Goal: Information Seeking & Learning: Learn about a topic

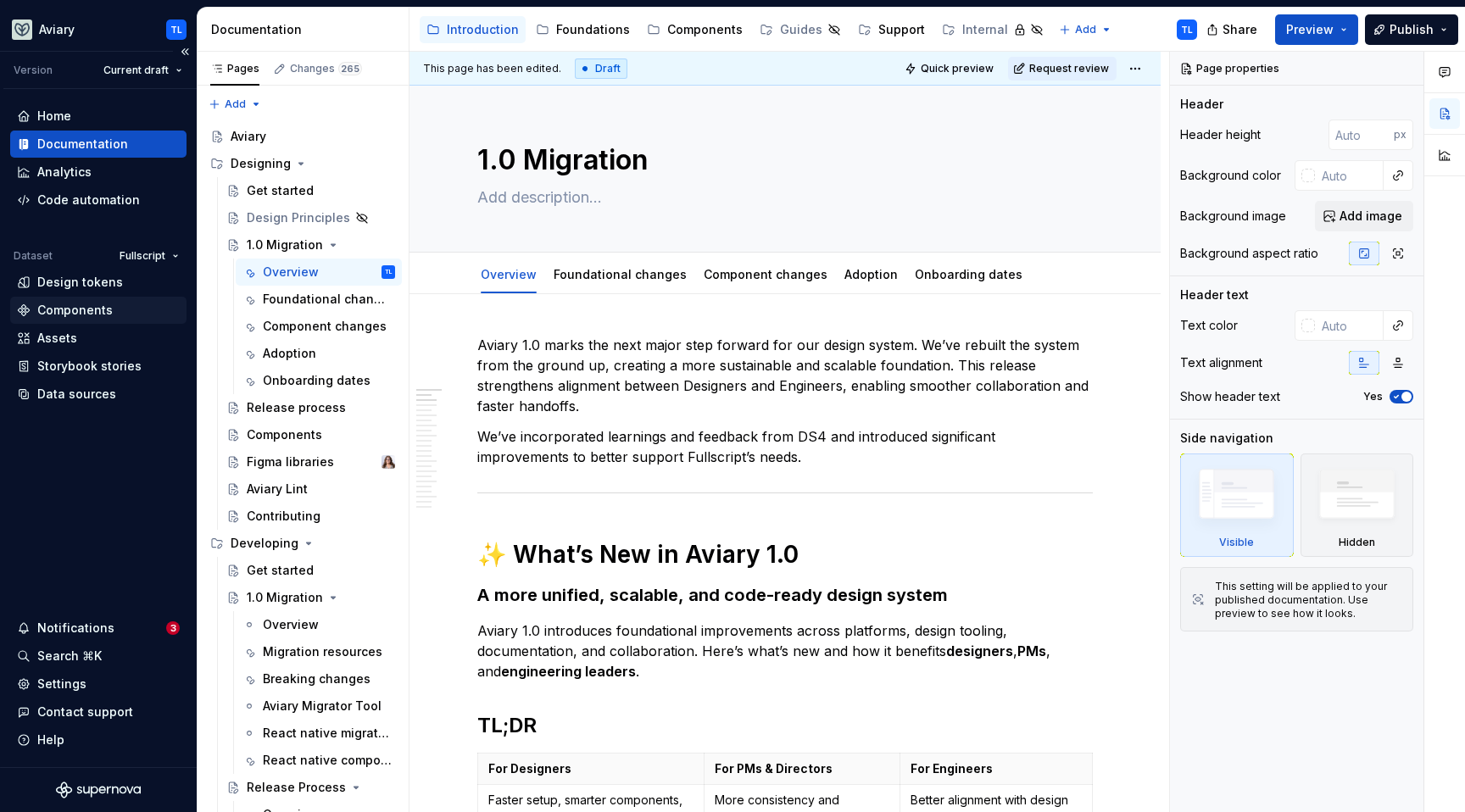
click at [83, 308] on div "Components" at bounding box center [75, 310] width 75 height 17
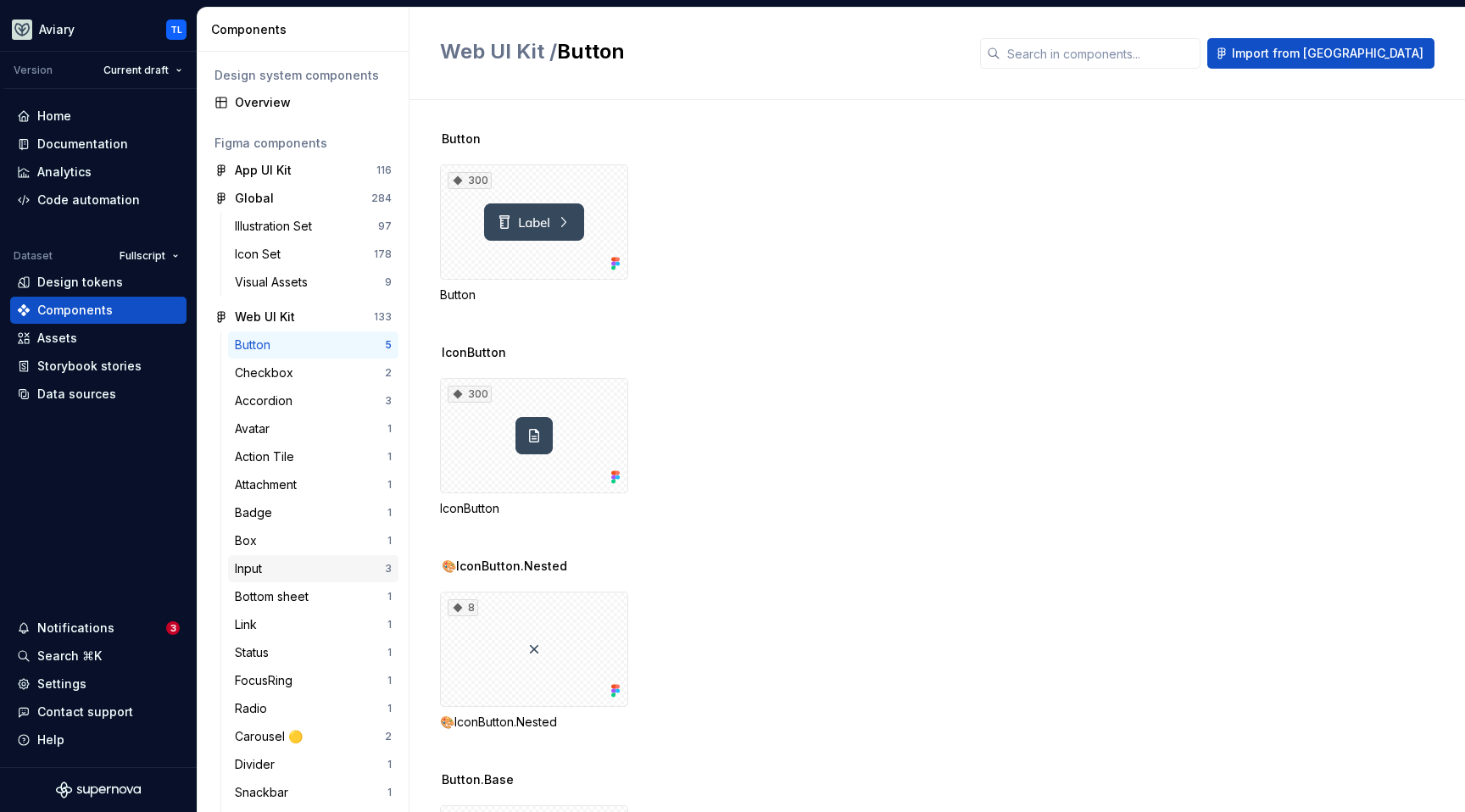
click at [292, 567] on div "Input" at bounding box center [309, 569] width 150 height 17
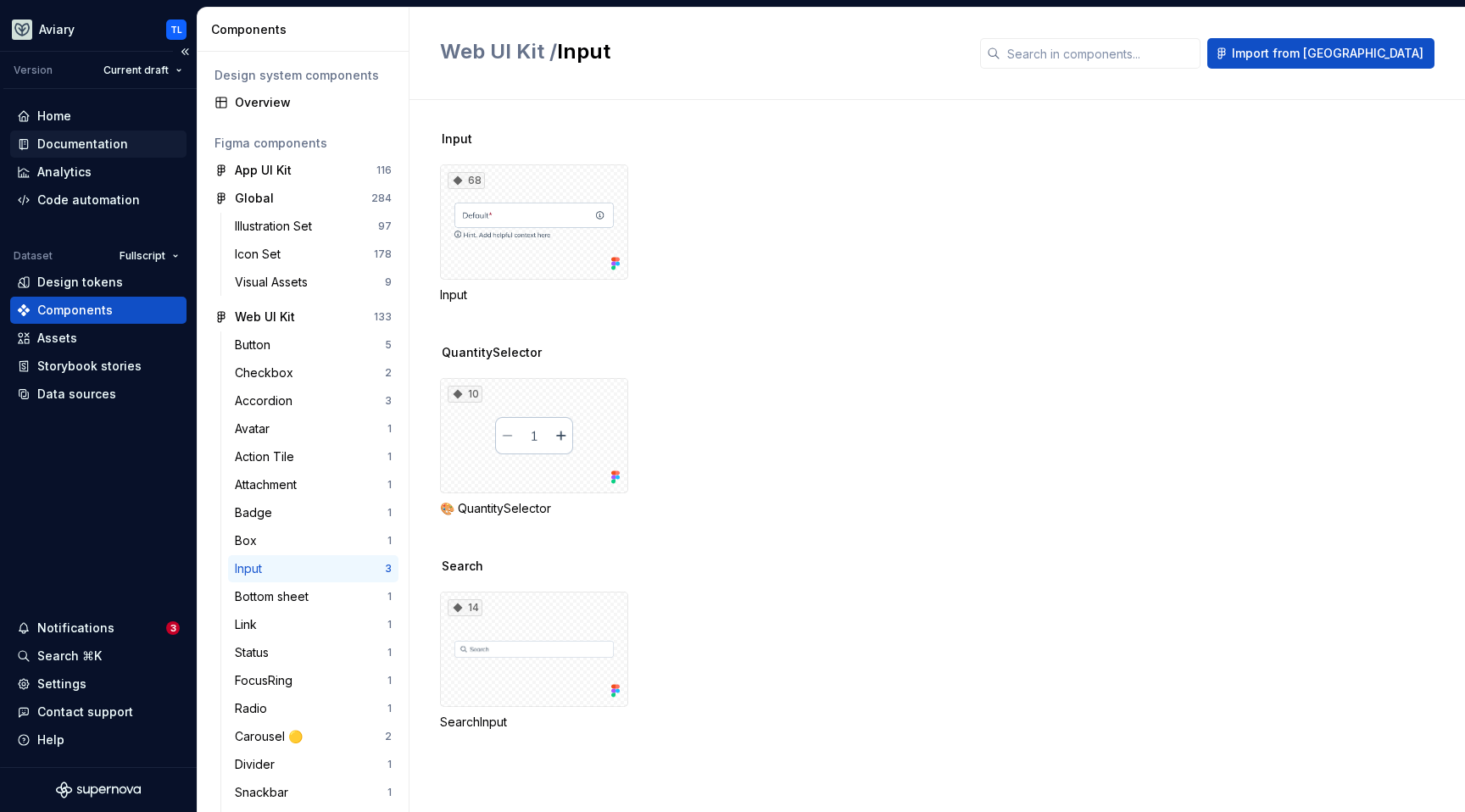
click at [91, 140] on div "Documentation" at bounding box center [83, 144] width 91 height 17
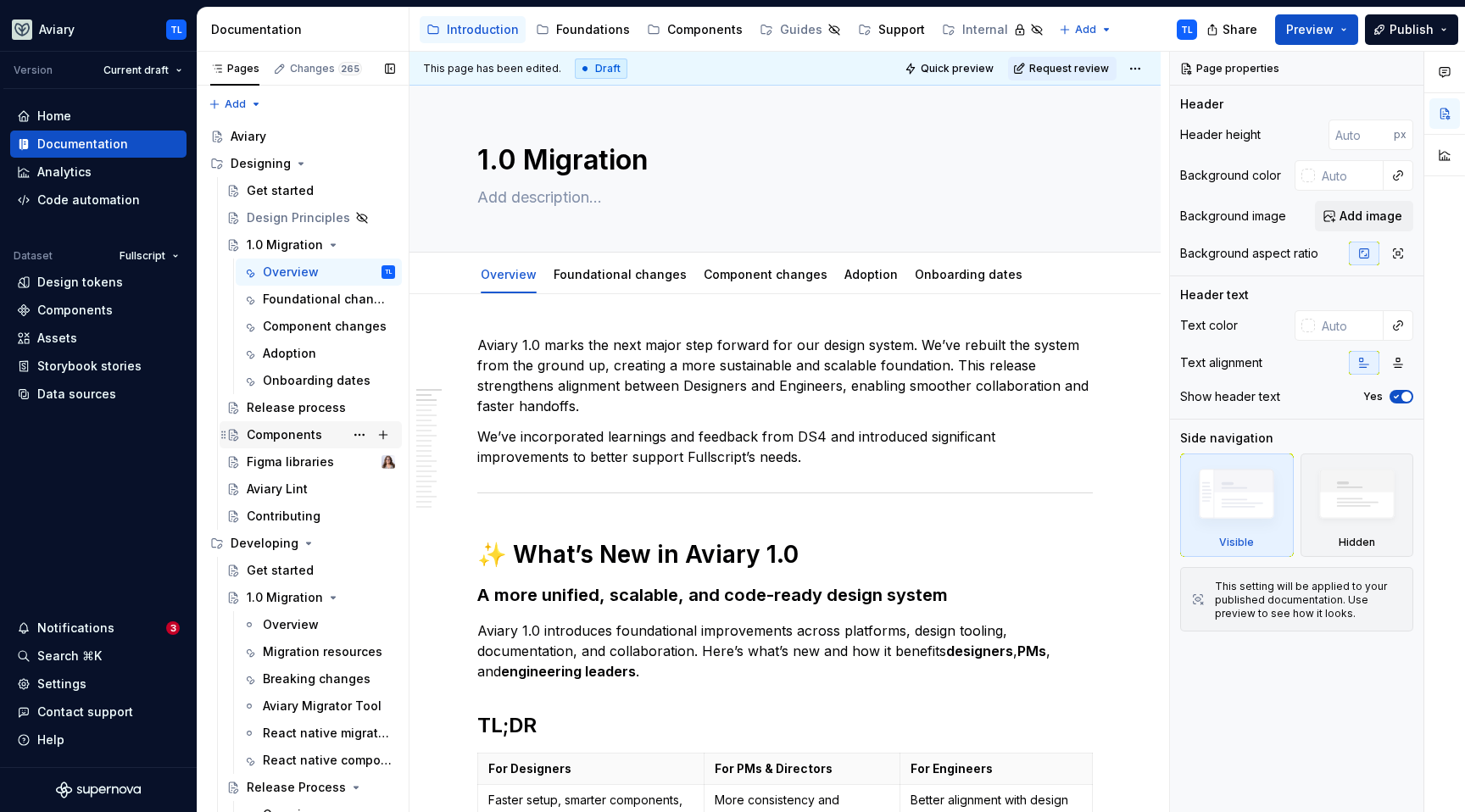
click at [282, 437] on div "Components" at bounding box center [284, 435] width 75 height 17
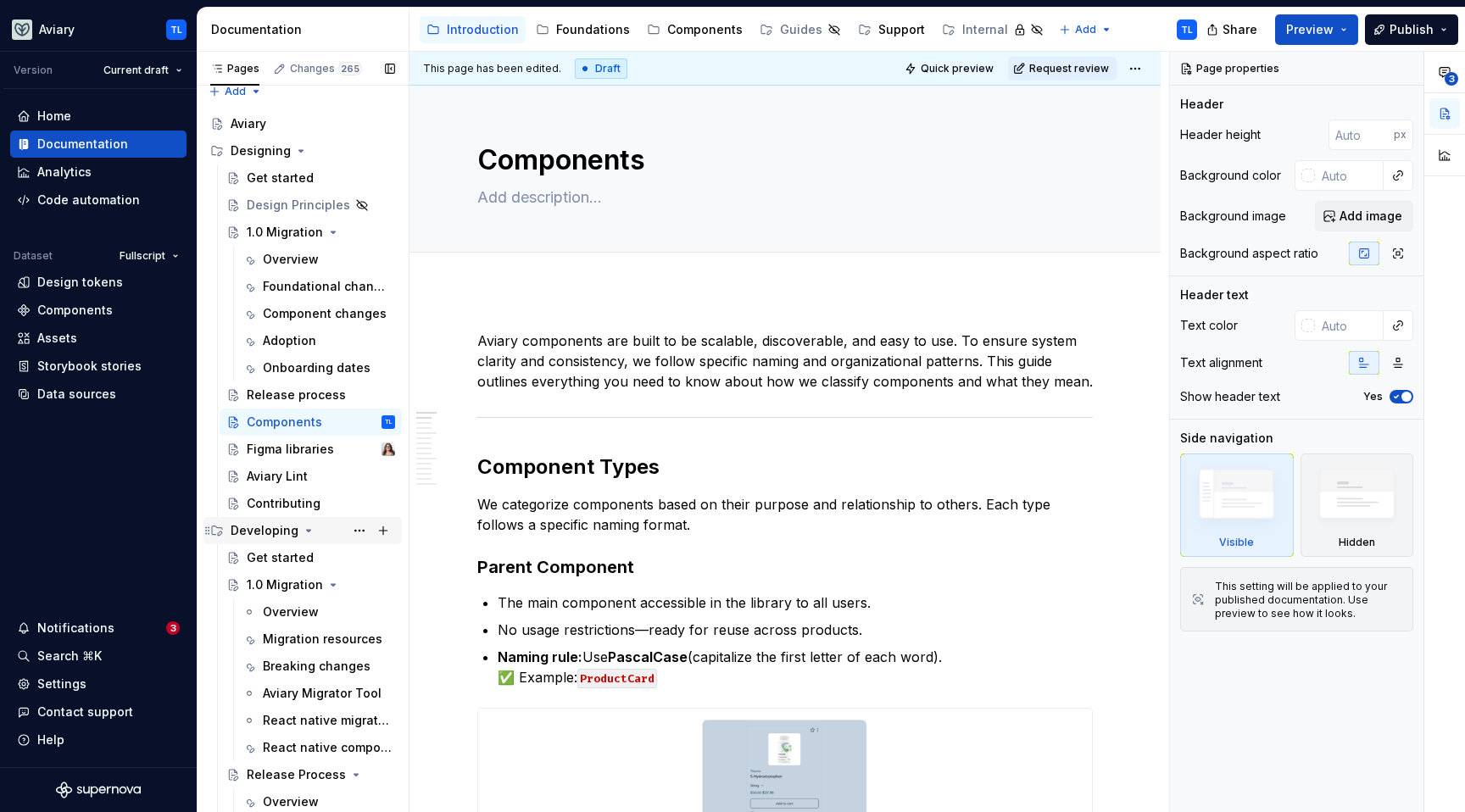
scroll to position [4, 0]
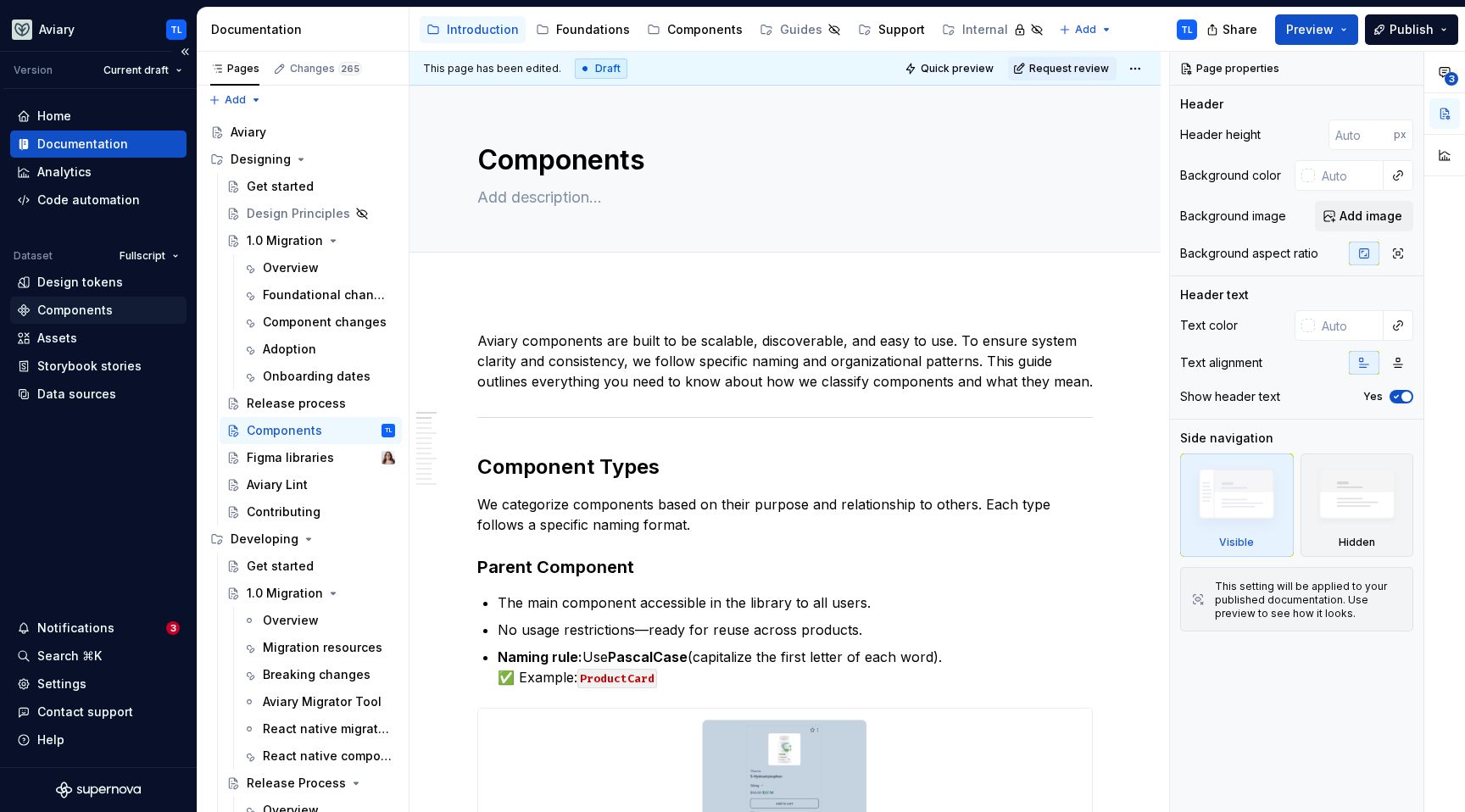
click at [60, 313] on div "Components" at bounding box center [75, 310] width 75 height 17
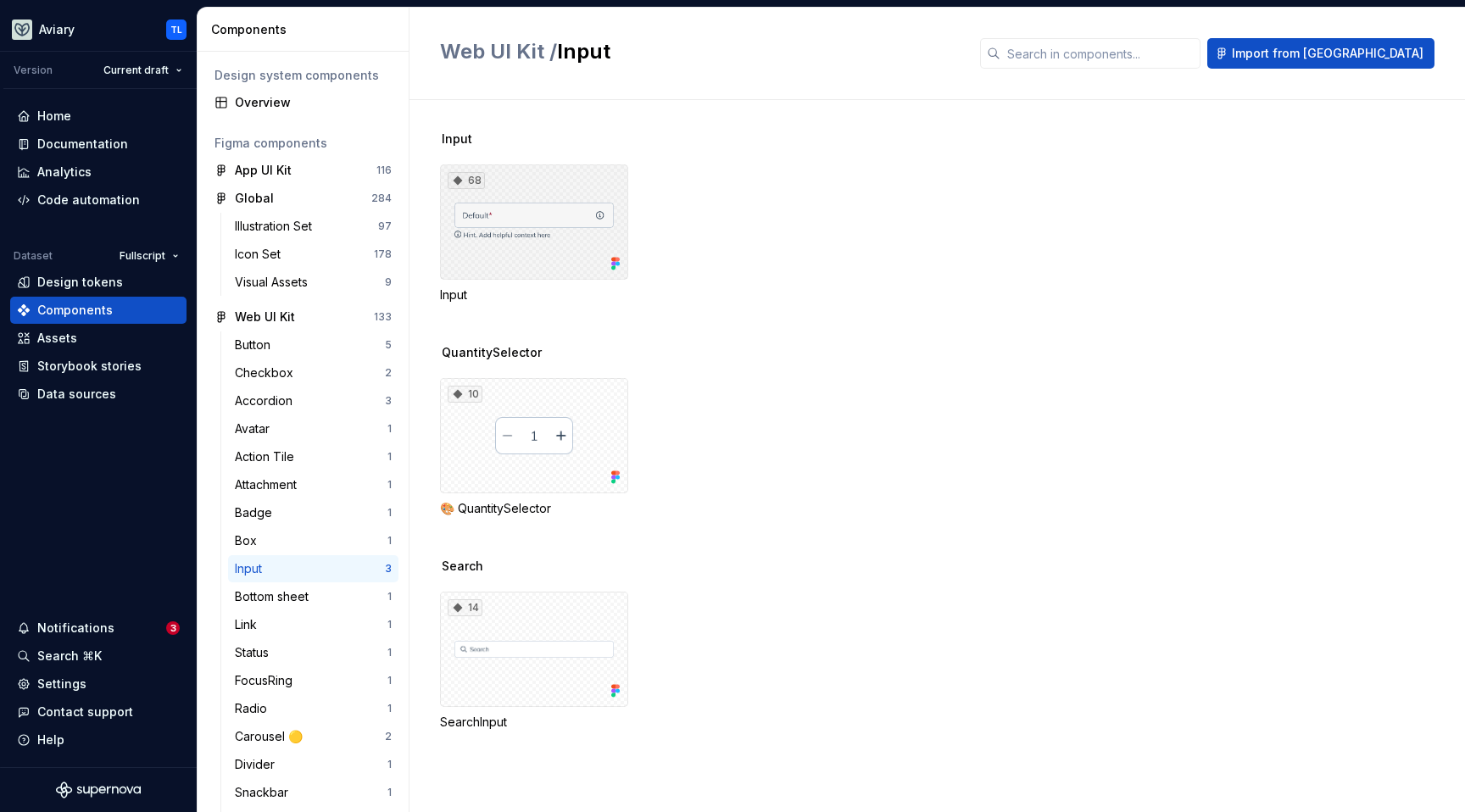
click at [493, 242] on div "68" at bounding box center [535, 222] width 188 height 116
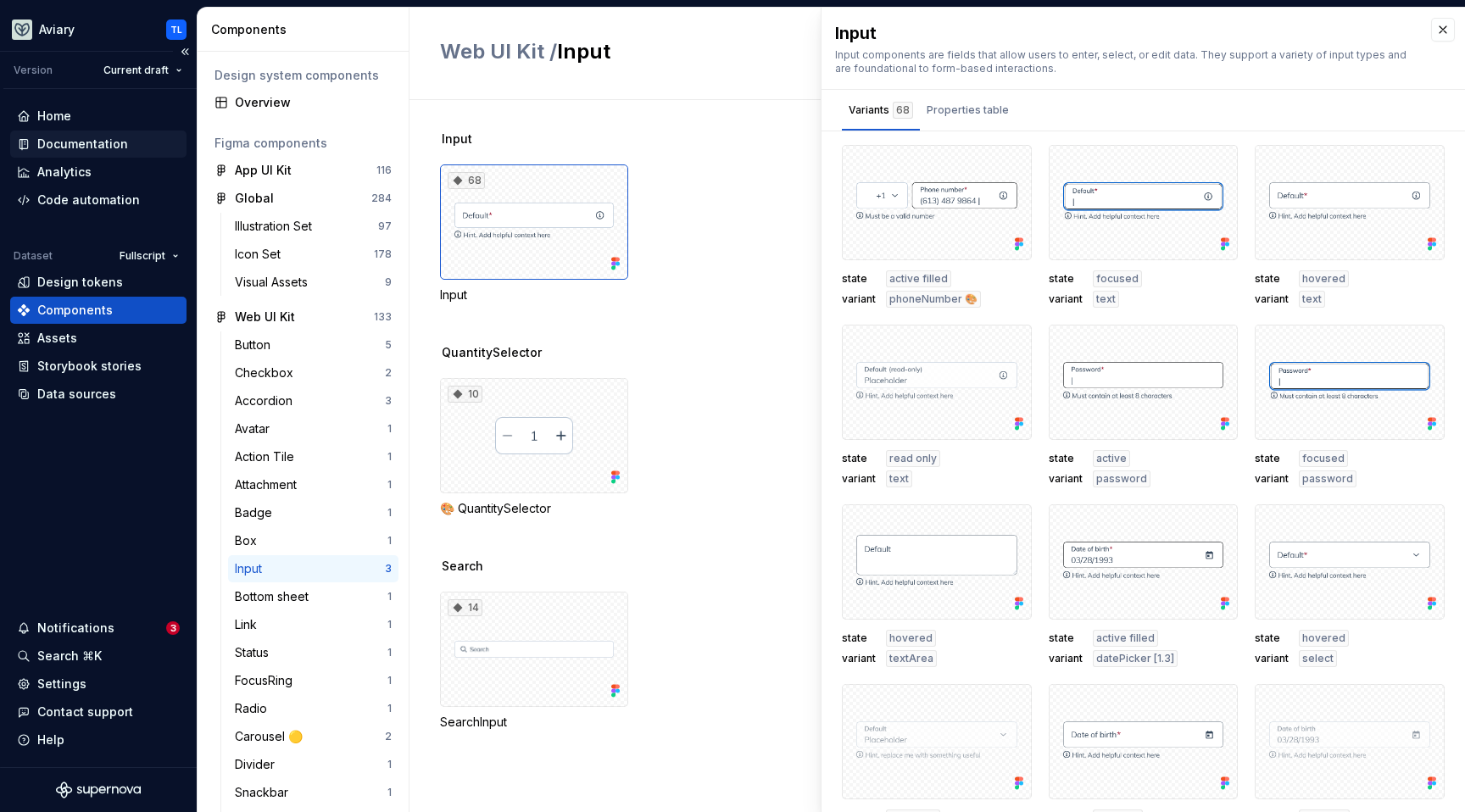
click at [93, 150] on div "Documentation" at bounding box center [83, 144] width 91 height 17
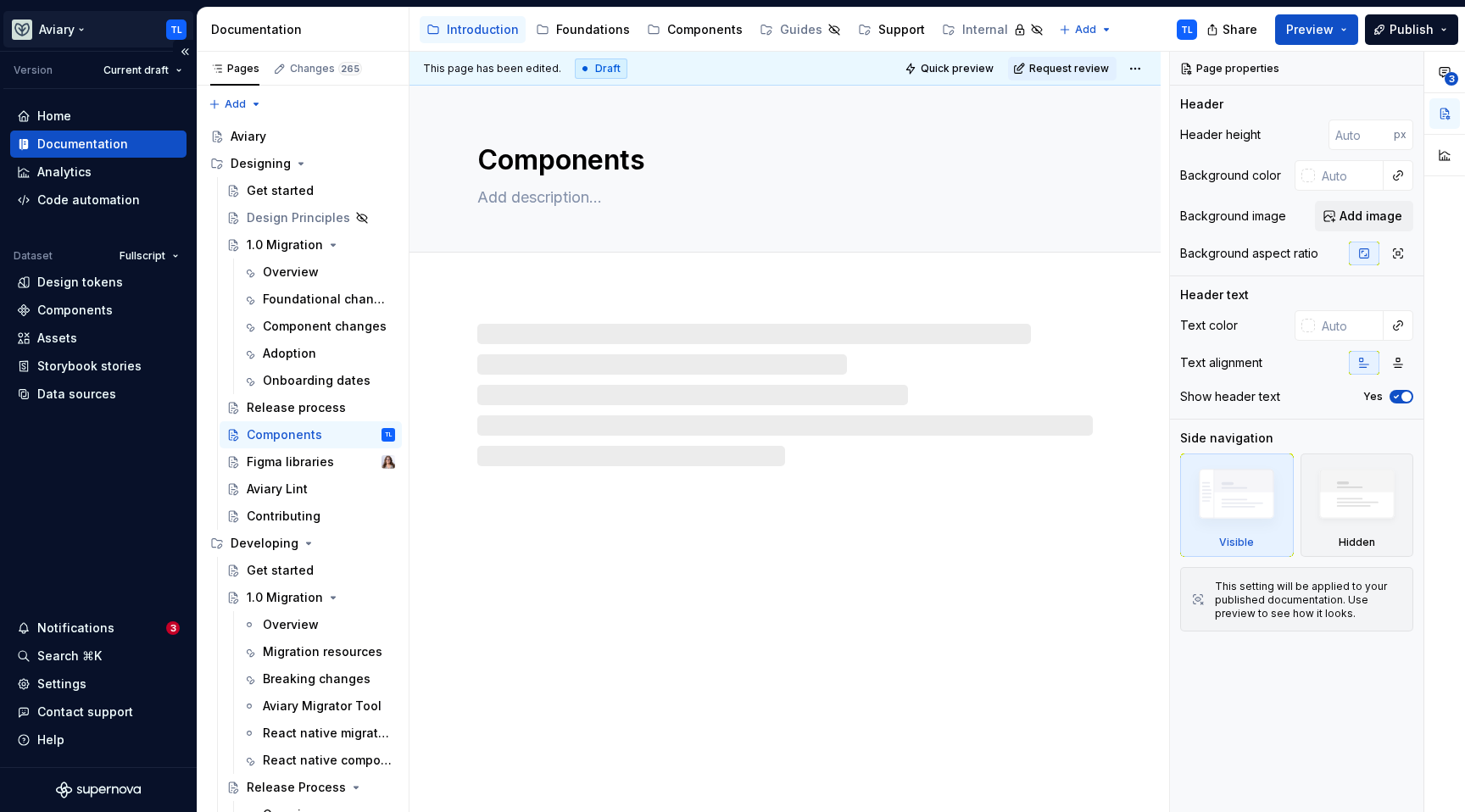
click at [67, 33] on html "Aviary TL Version Current draft Home Documentation Analytics Code automation Da…" at bounding box center [732, 406] width 1465 height 812
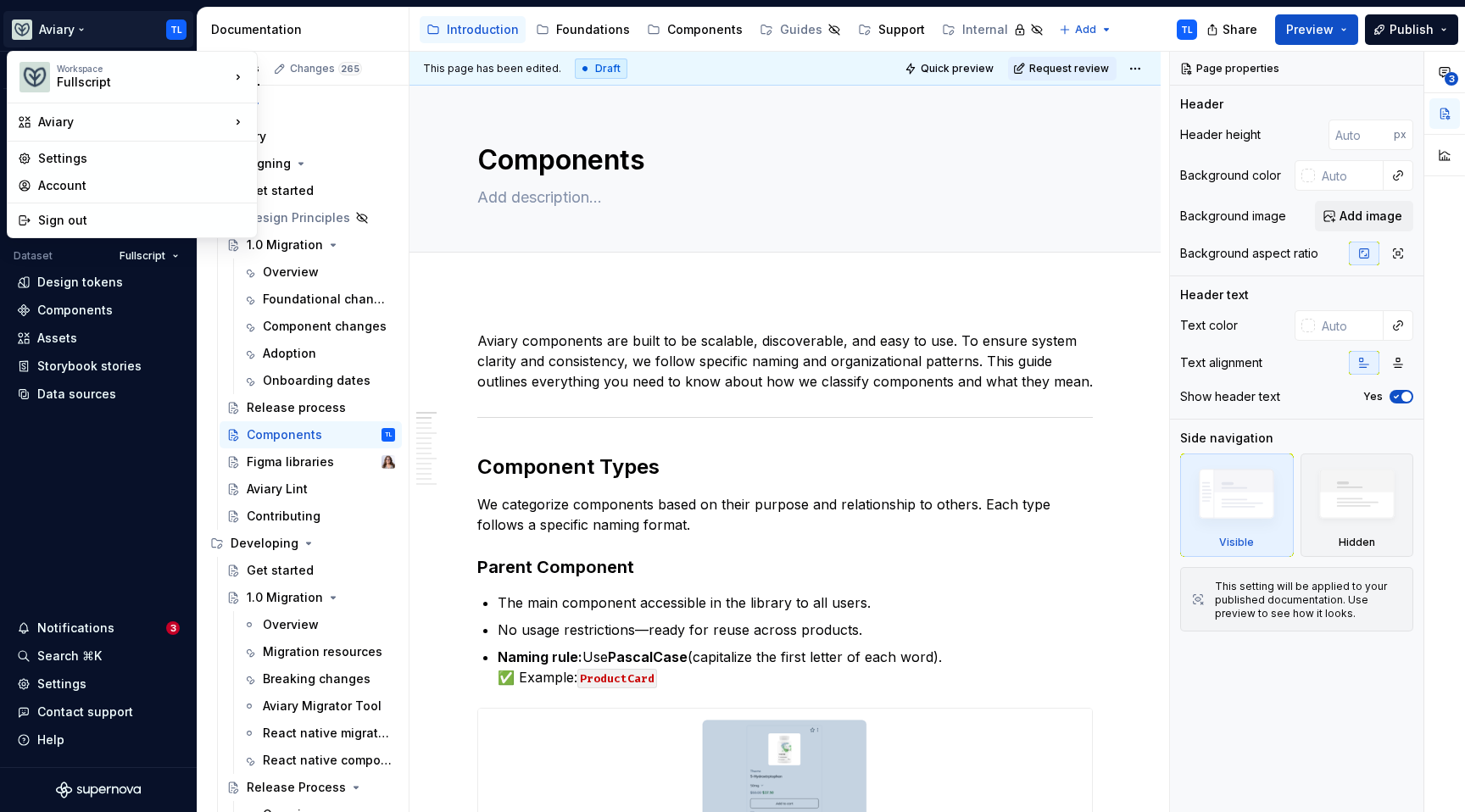
click at [523, 277] on html "Aviary TL Version Current draft Home Documentation Analytics Code automation Da…" at bounding box center [732, 406] width 1465 height 812
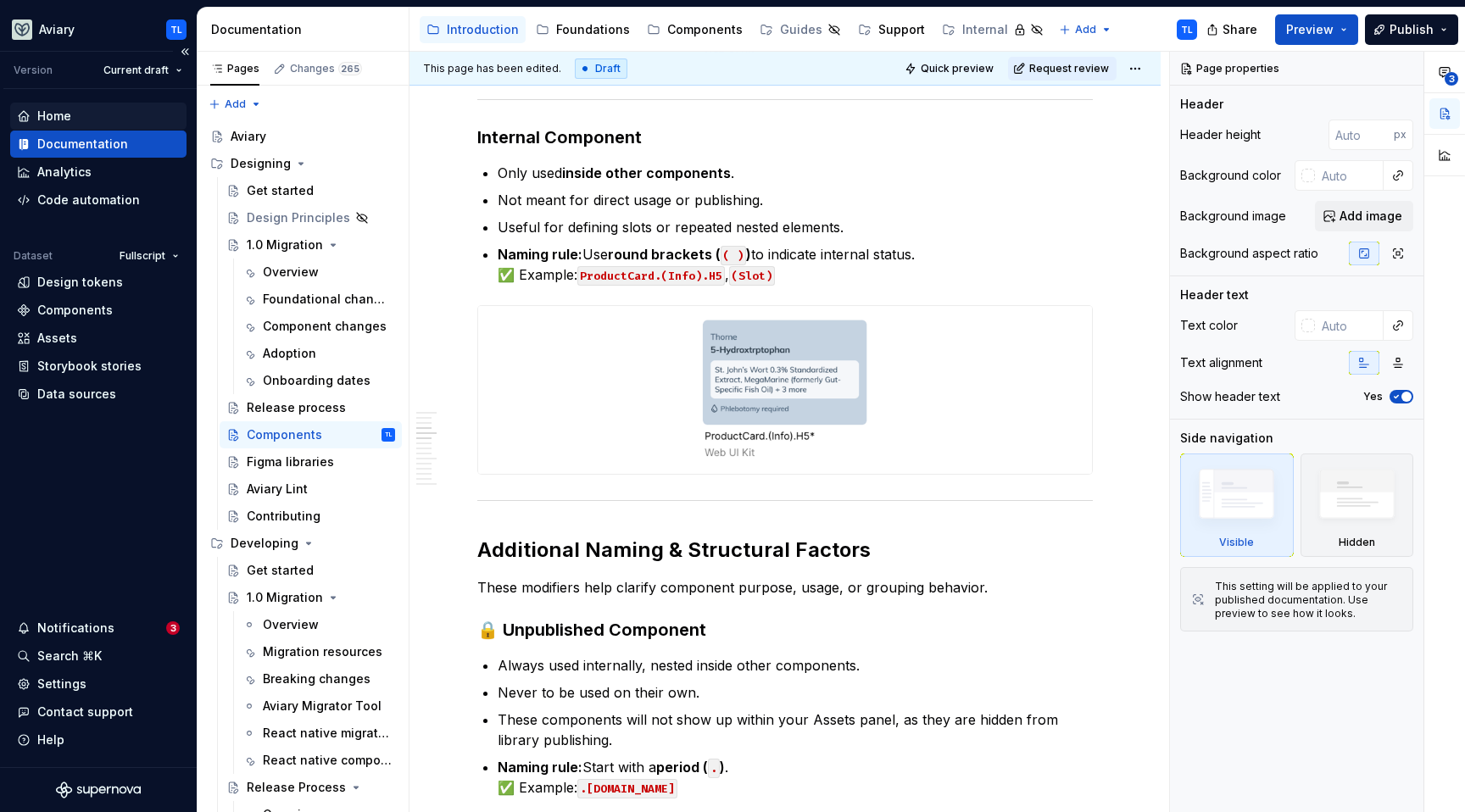
click at [60, 109] on div "Home" at bounding box center [55, 116] width 34 height 17
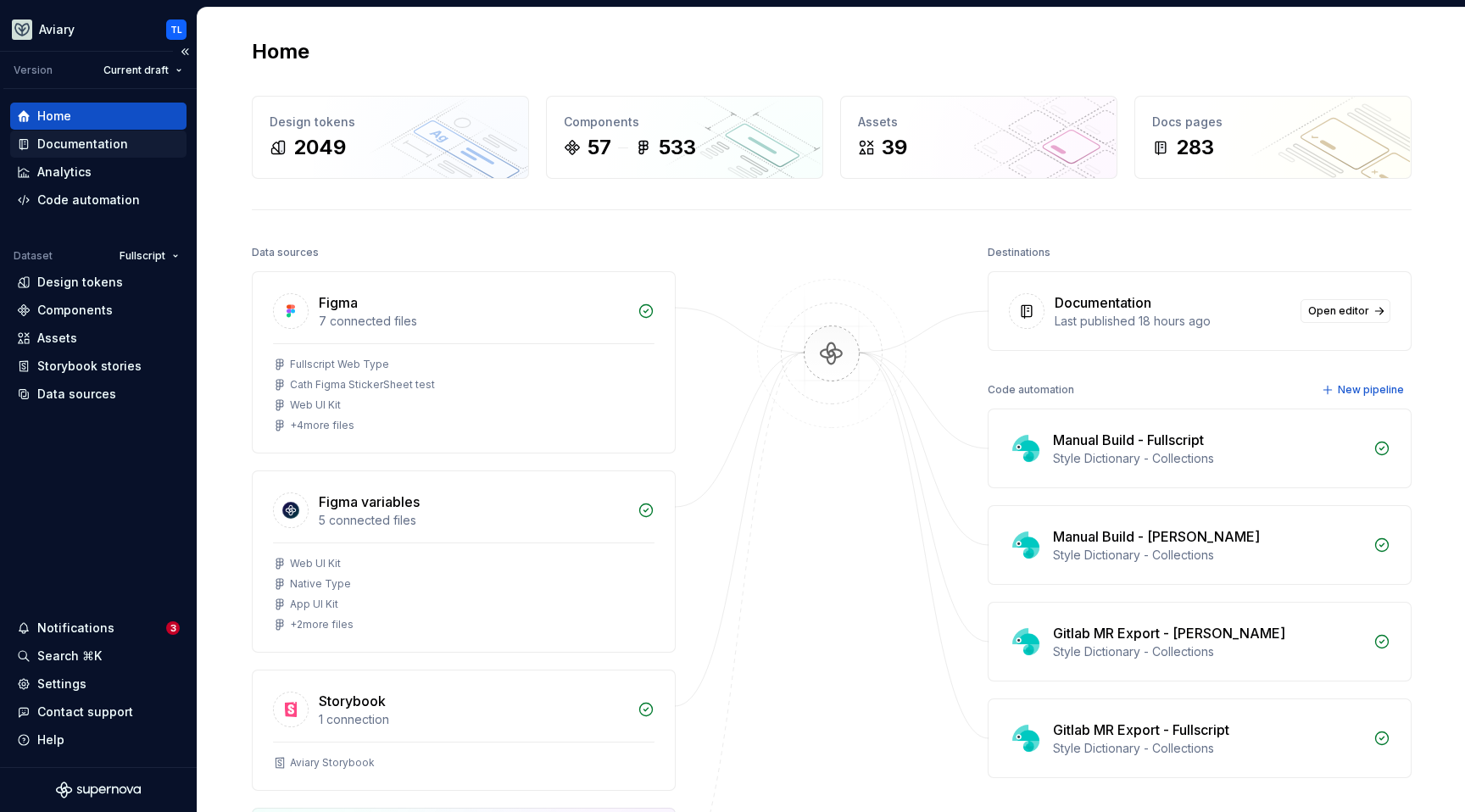
click at [60, 143] on div "Documentation" at bounding box center [83, 144] width 91 height 17
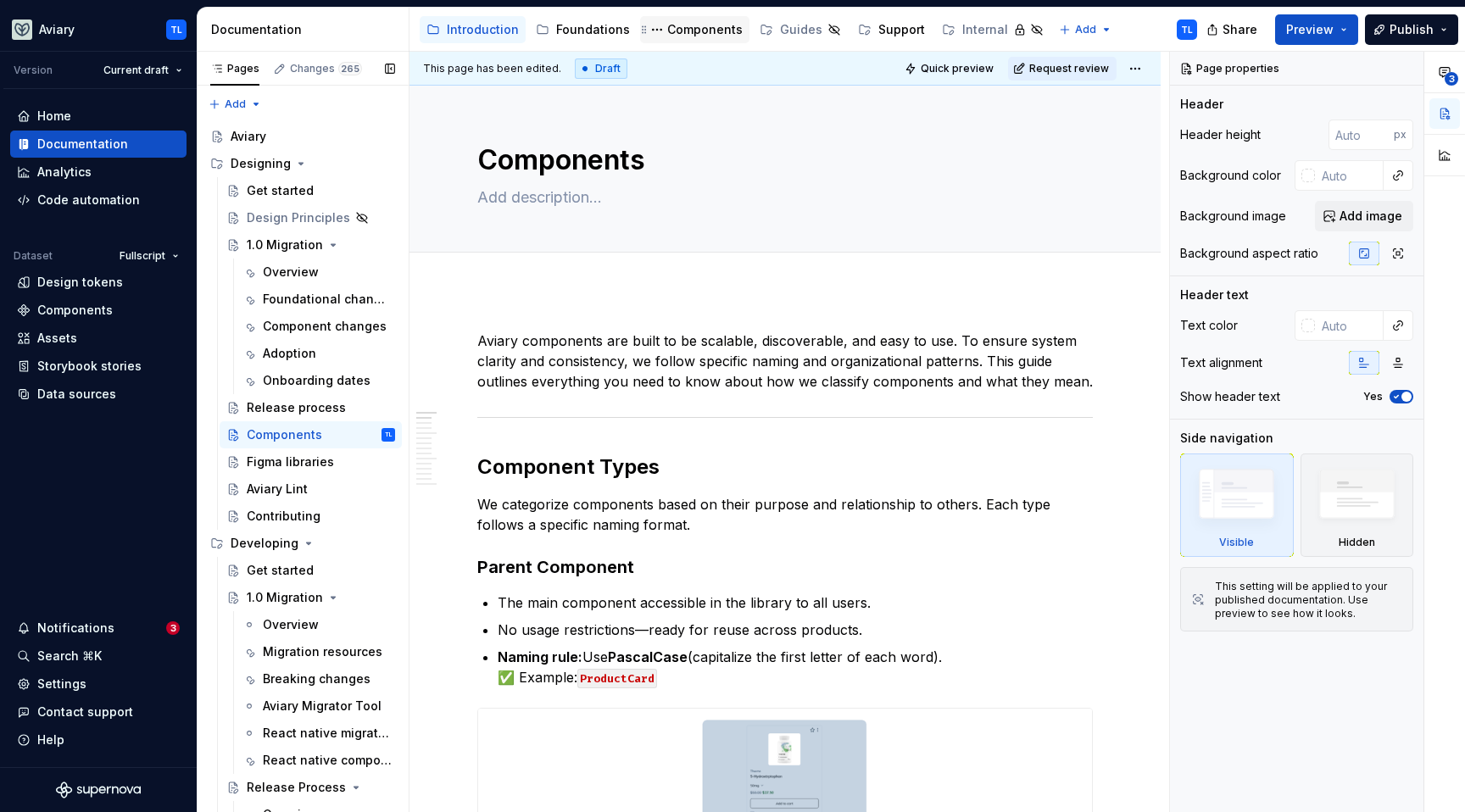
click at [715, 31] on div "Components" at bounding box center [705, 30] width 75 height 17
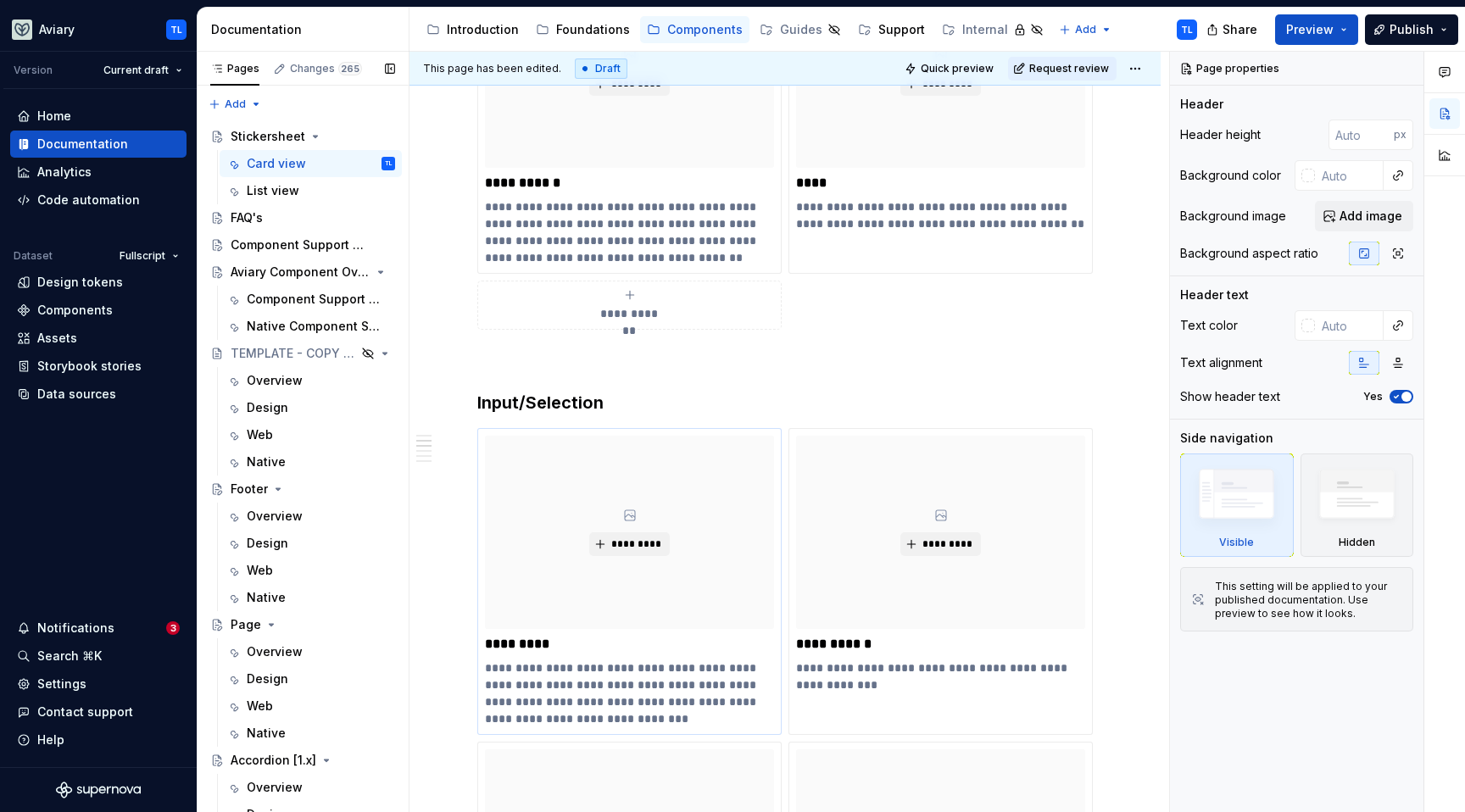
scroll to position [1663, 0]
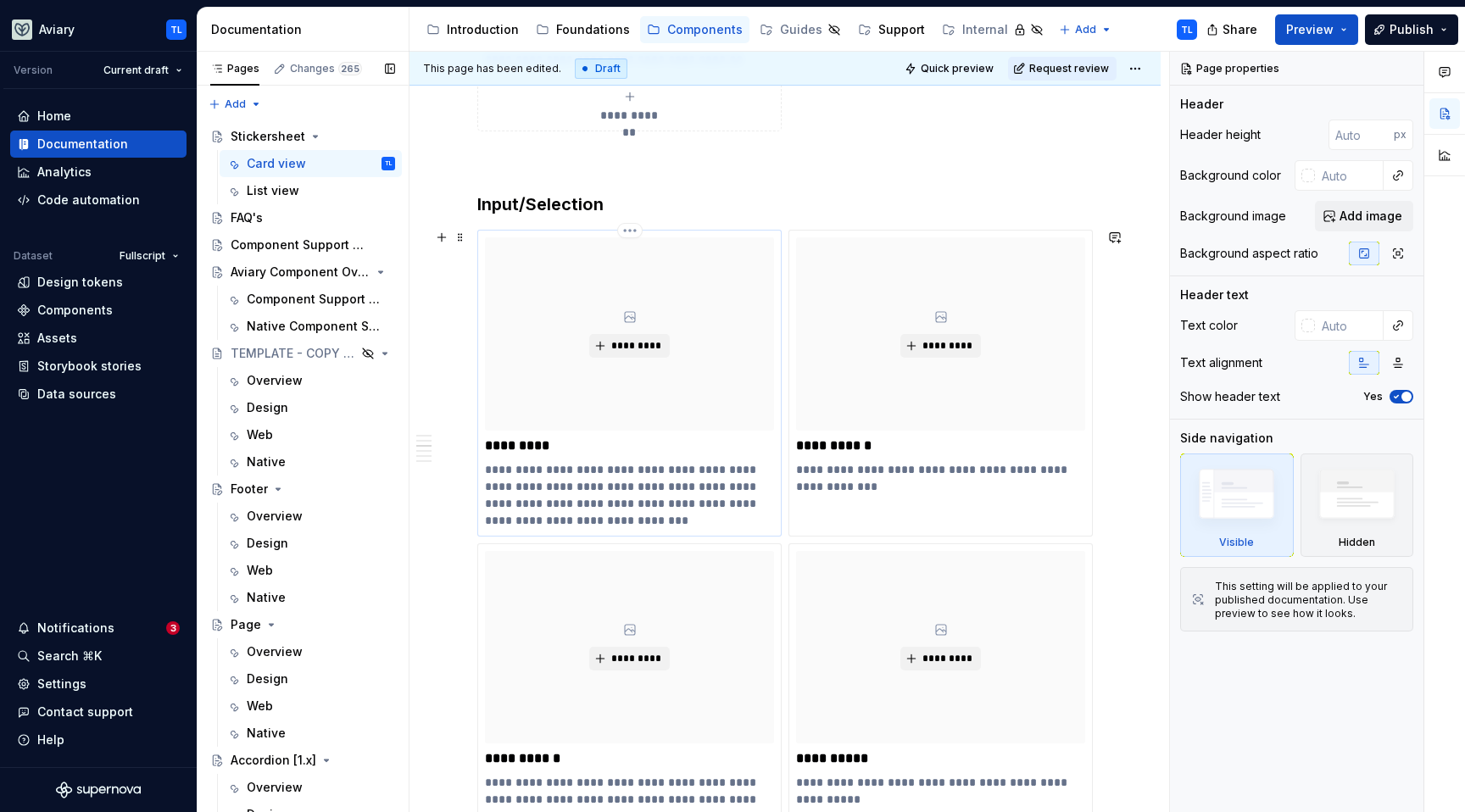
click at [681, 461] on p "**********" at bounding box center [630, 494] width 290 height 68
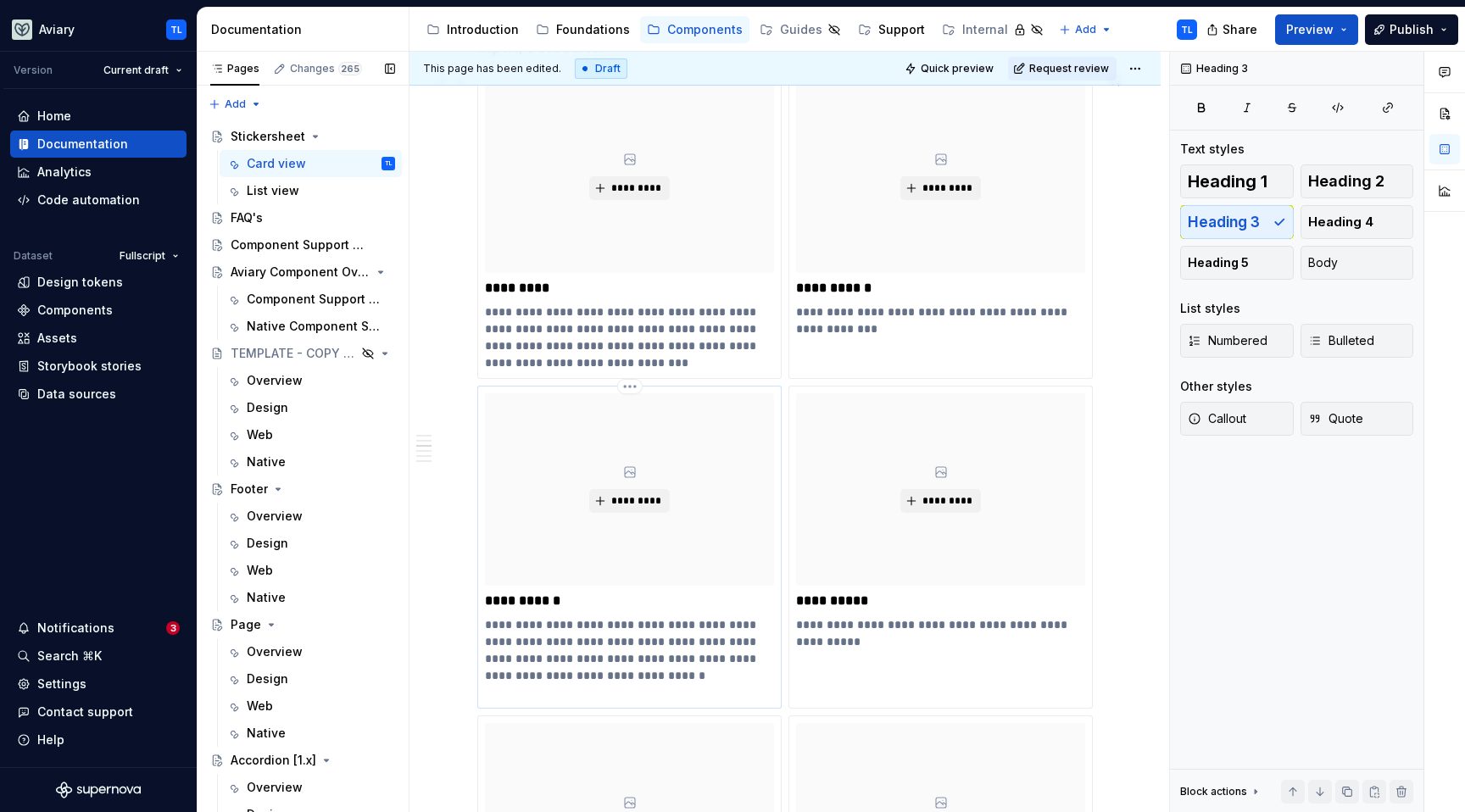
scroll to position [1985, 0]
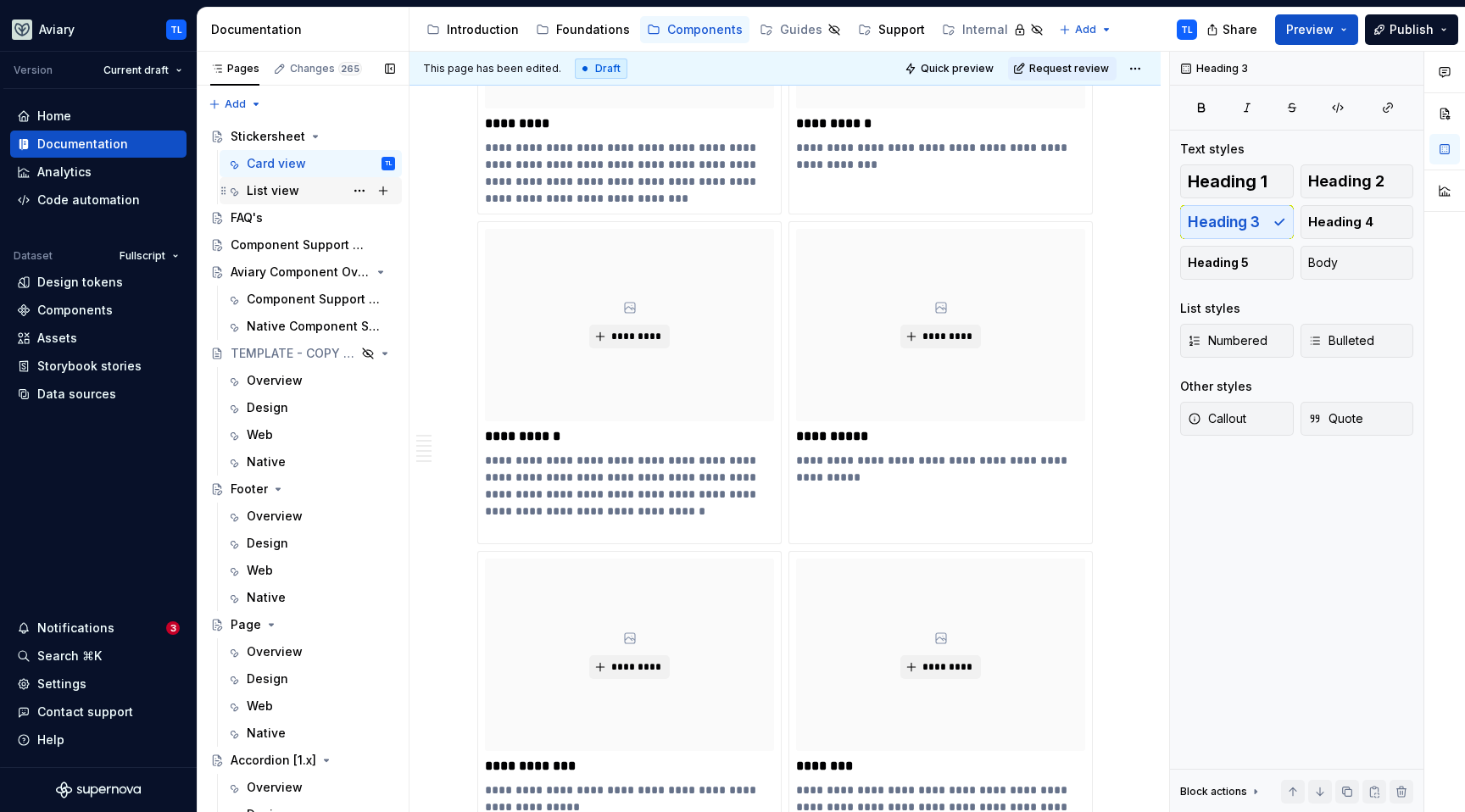
click at [314, 191] on div "List view" at bounding box center [320, 191] width 148 height 24
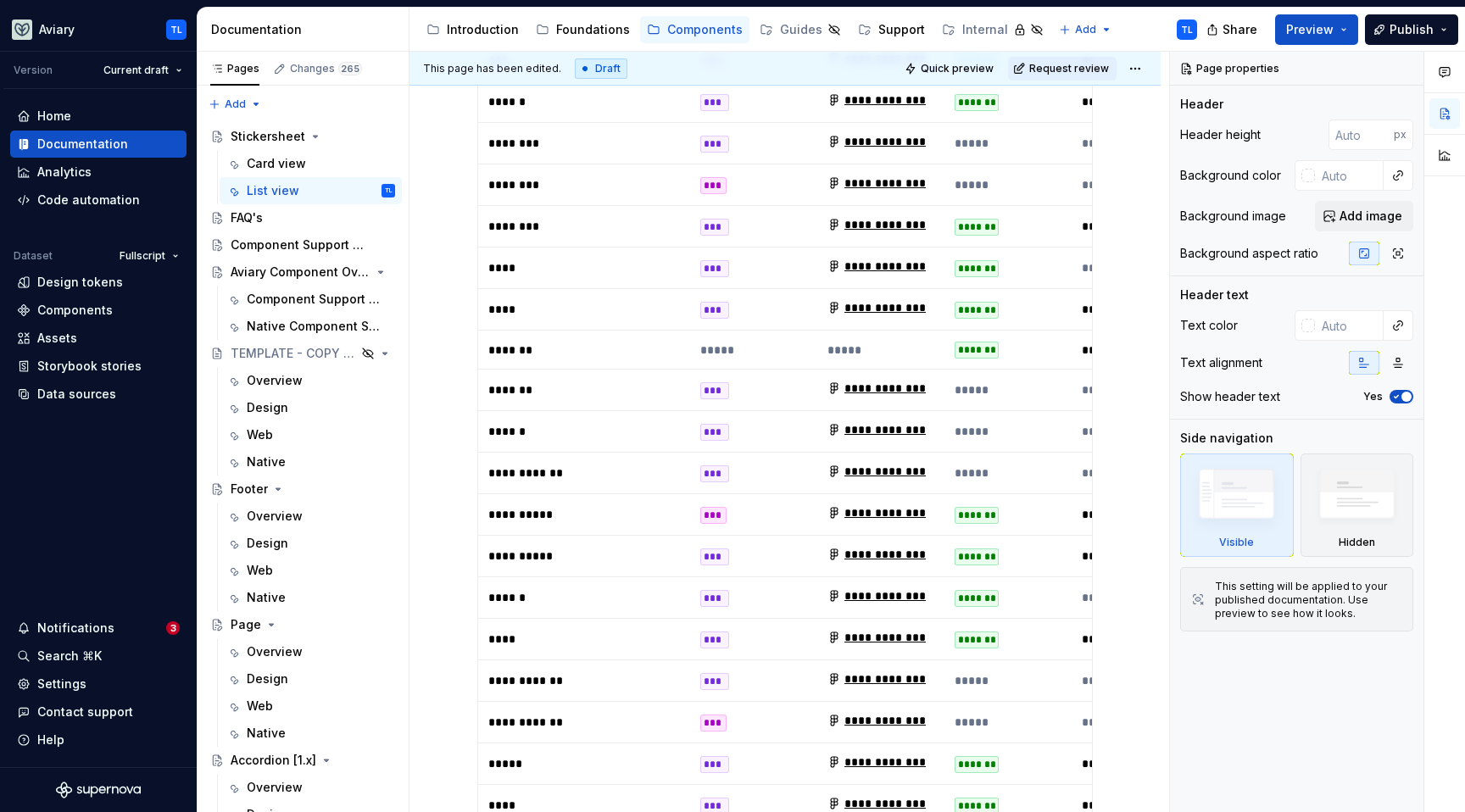
scroll to position [658, 0]
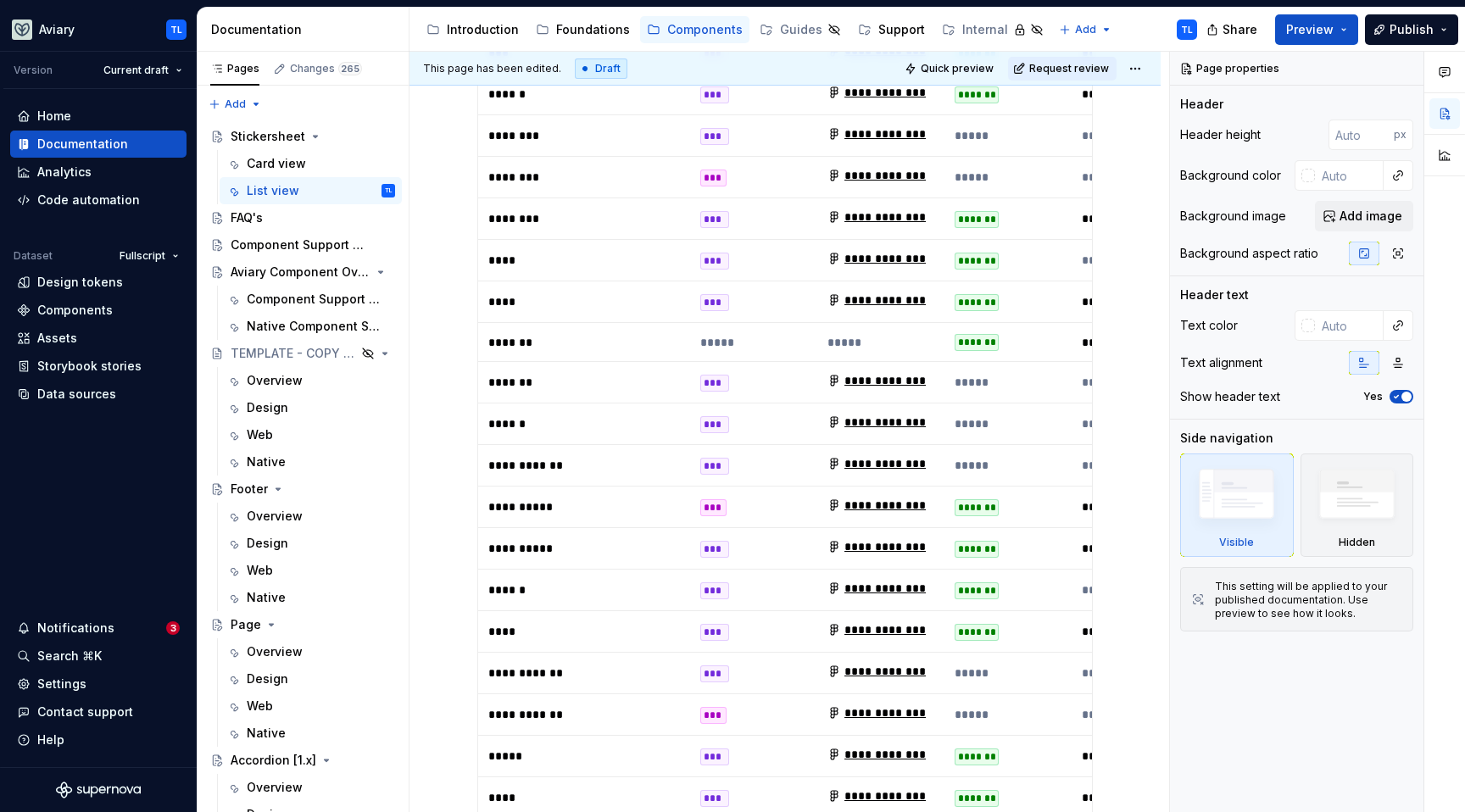
click at [507, 748] on p "*****" at bounding box center [584, 756] width 192 height 17
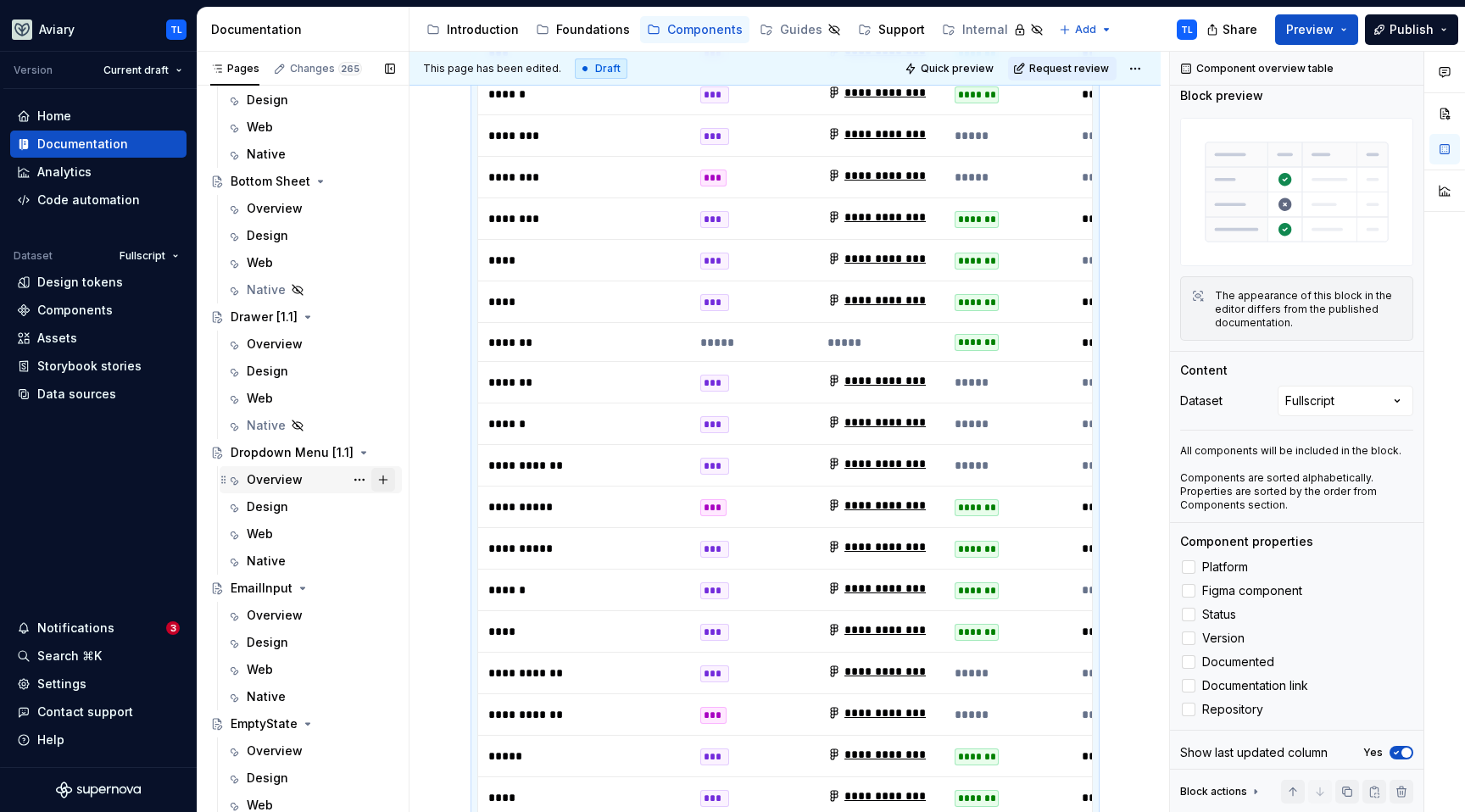
scroll to position [2553, 0]
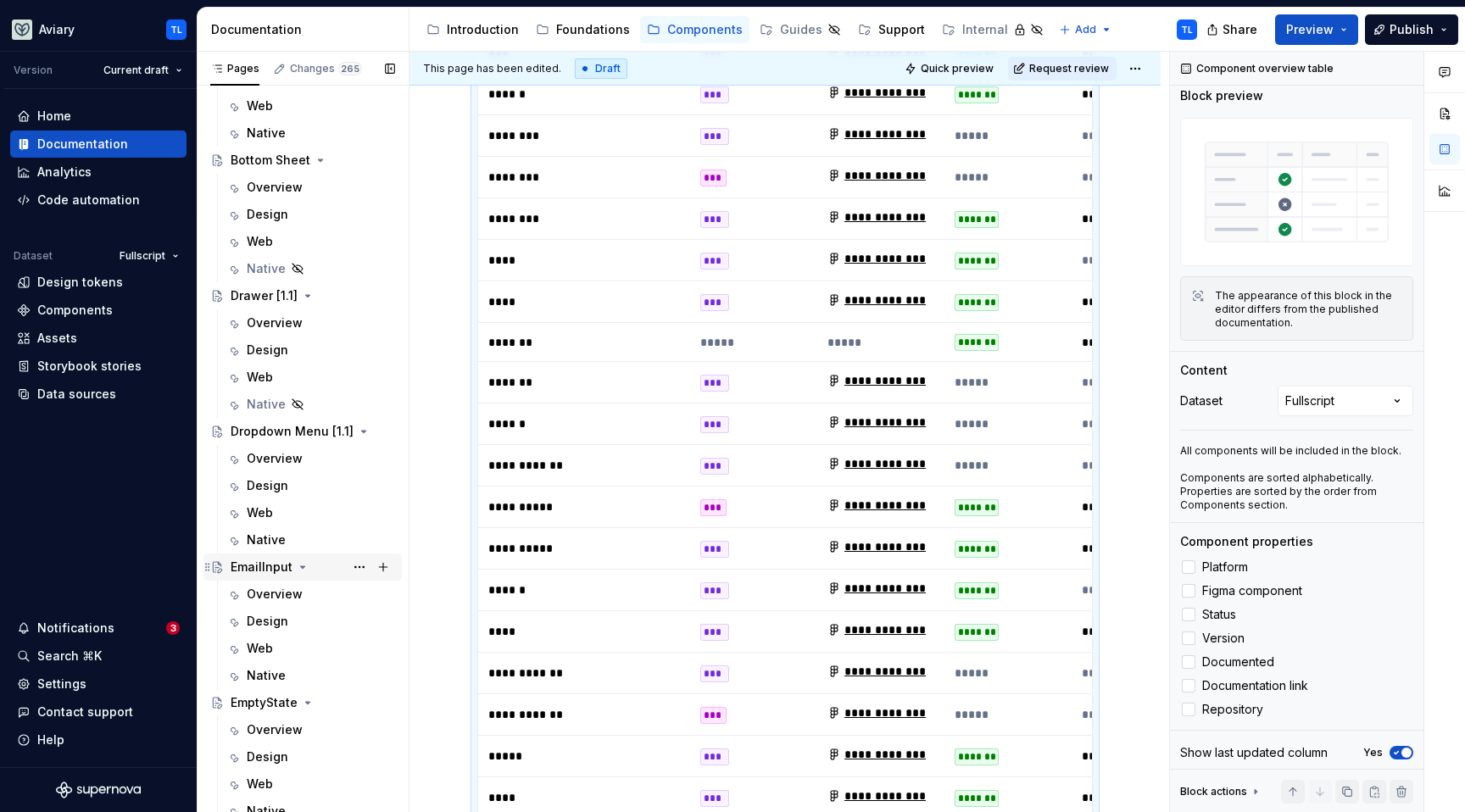
click at [258, 564] on div "EmailInput" at bounding box center [261, 567] width 62 height 17
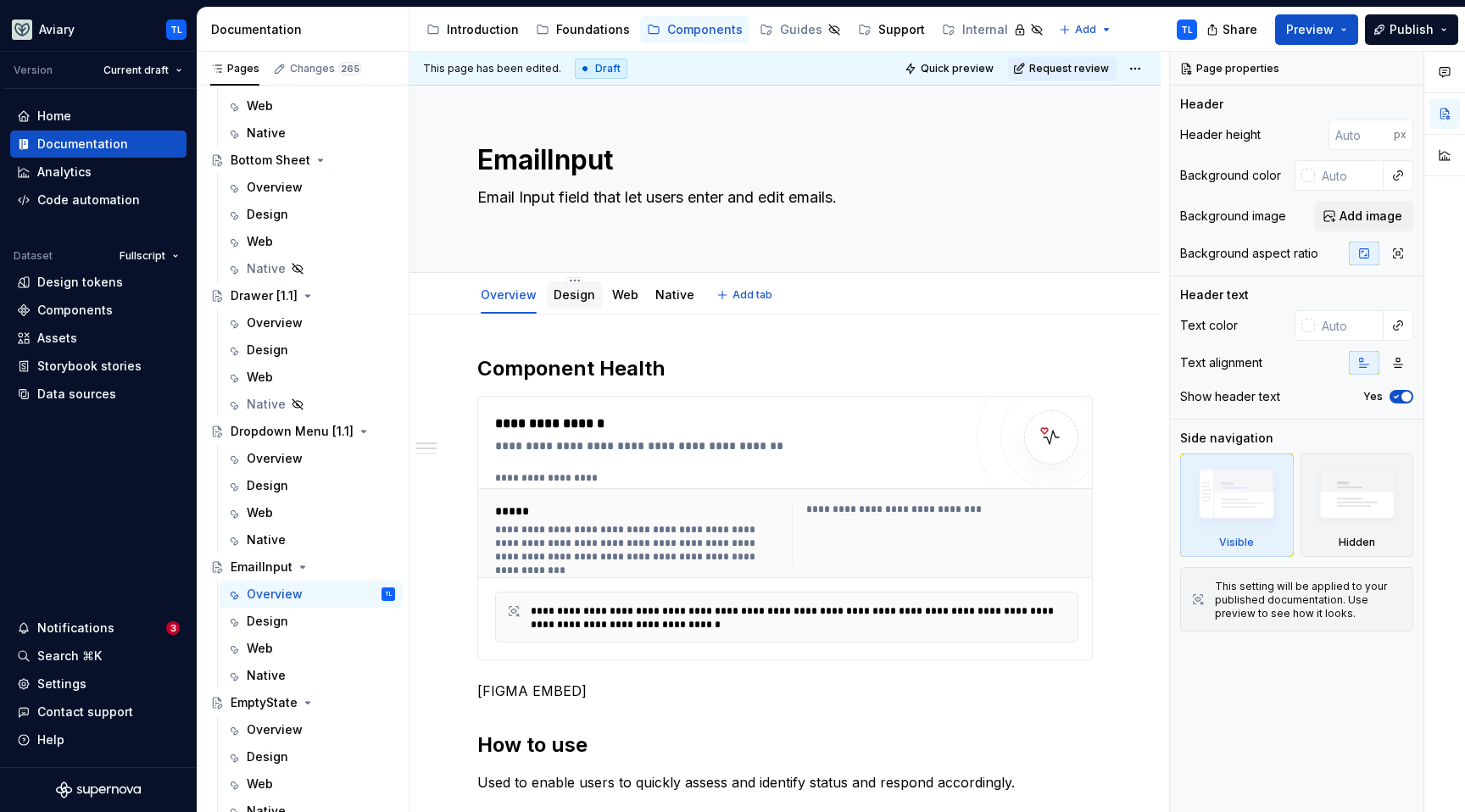
click at [565, 299] on link "Design" at bounding box center [574, 295] width 42 height 15
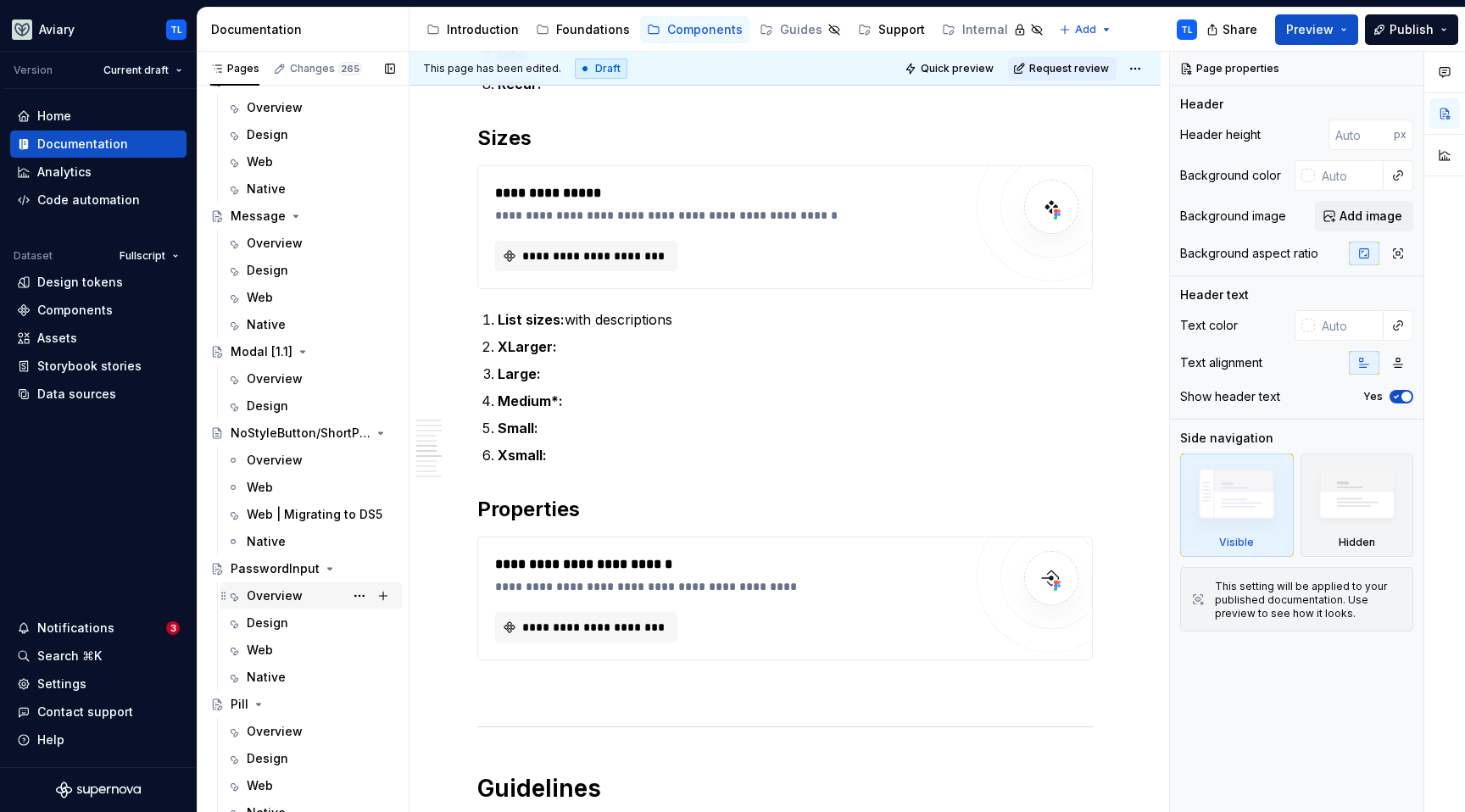
scroll to position [3936, 0]
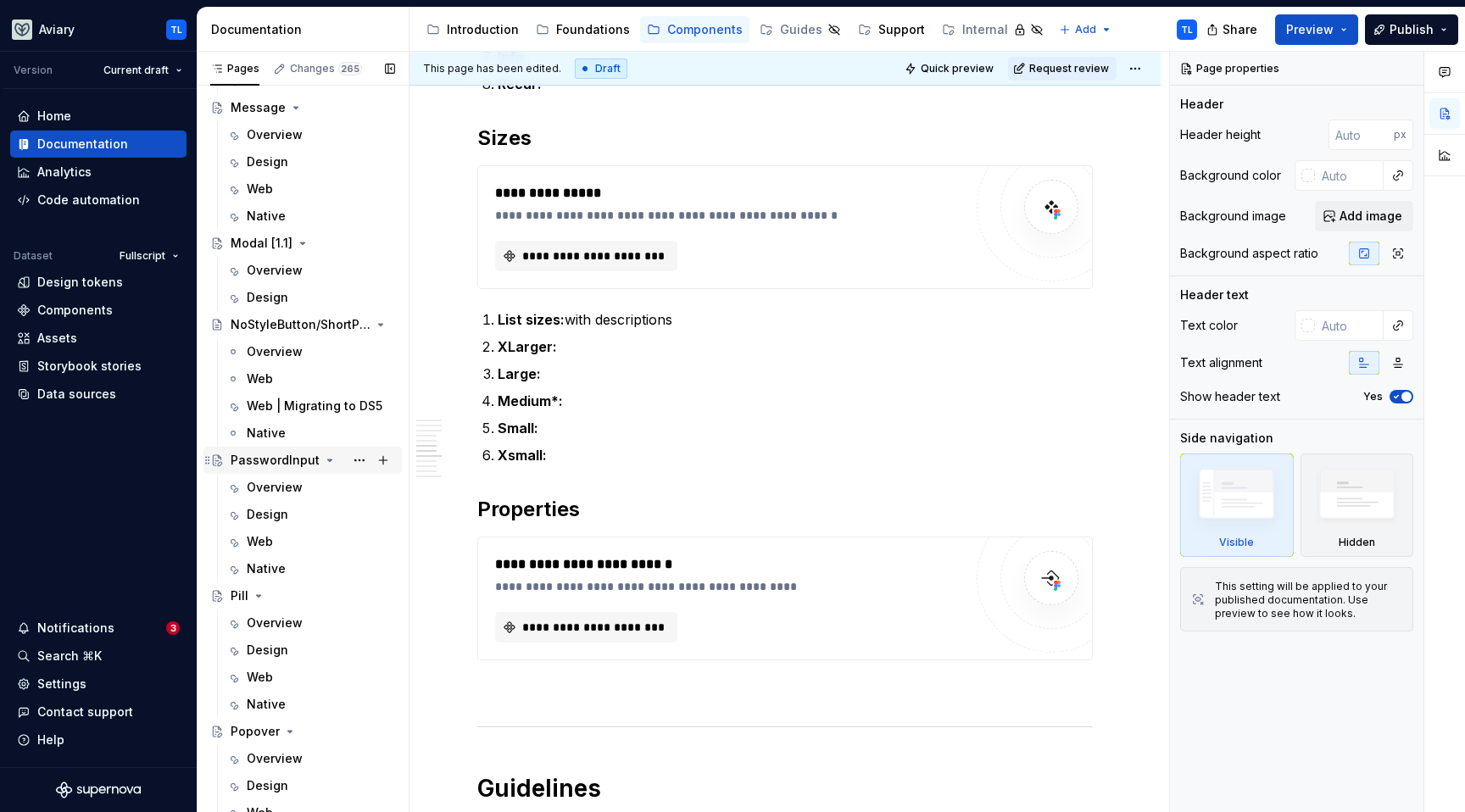
click at [269, 460] on div "PasswordInput" at bounding box center [275, 461] width 89 height 17
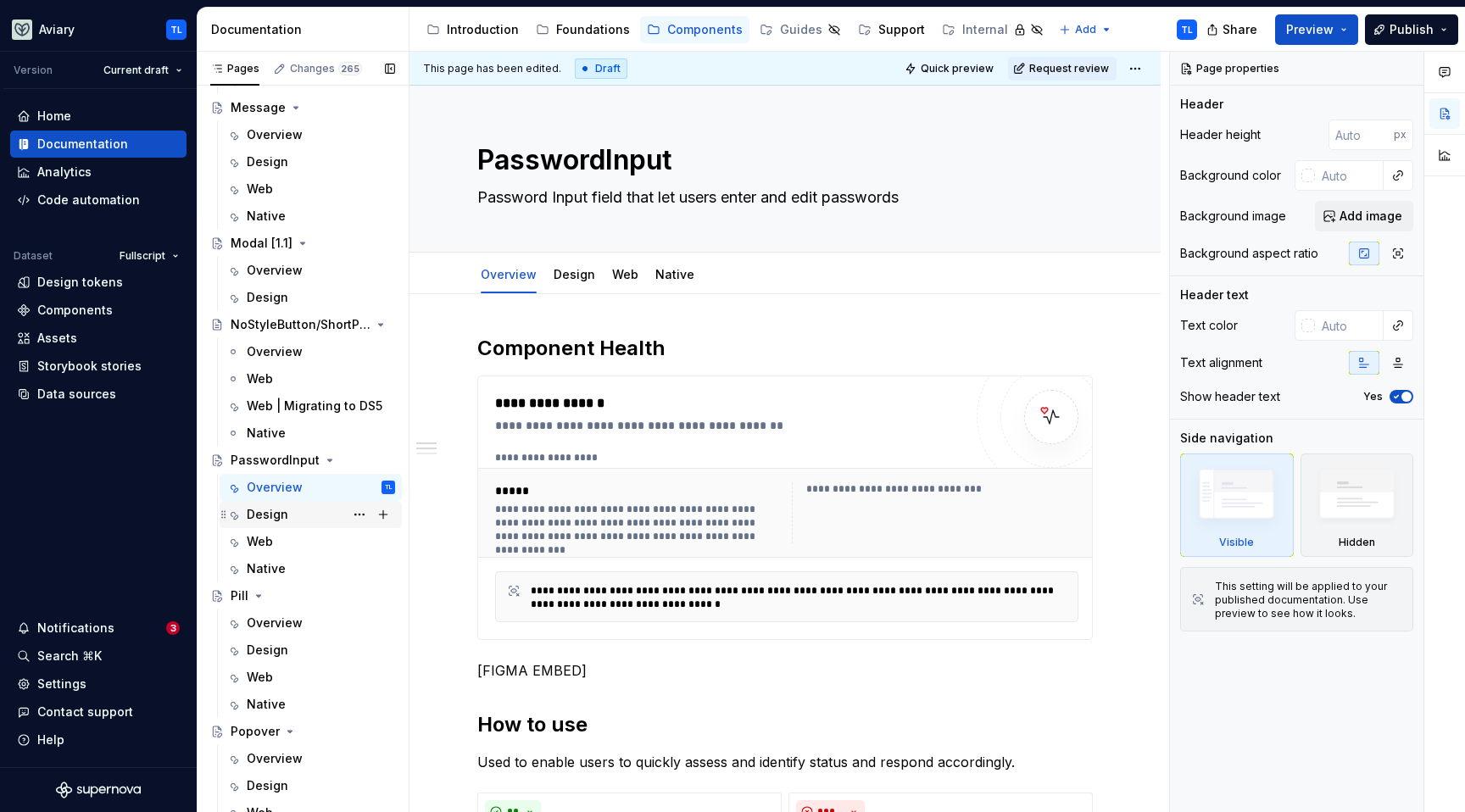
click at [263, 516] on div "Design" at bounding box center [267, 515] width 42 height 17
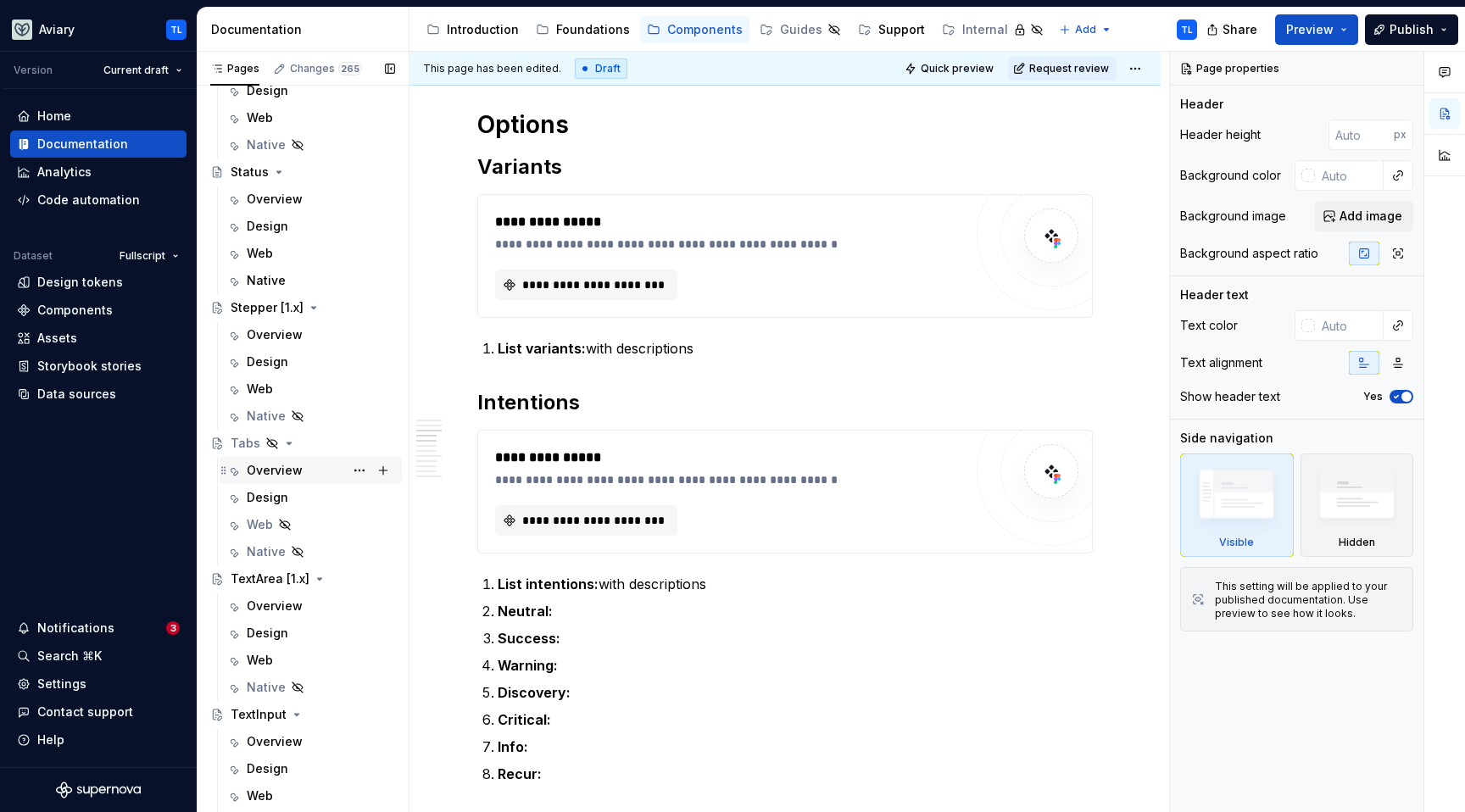
scroll to position [6502, 0]
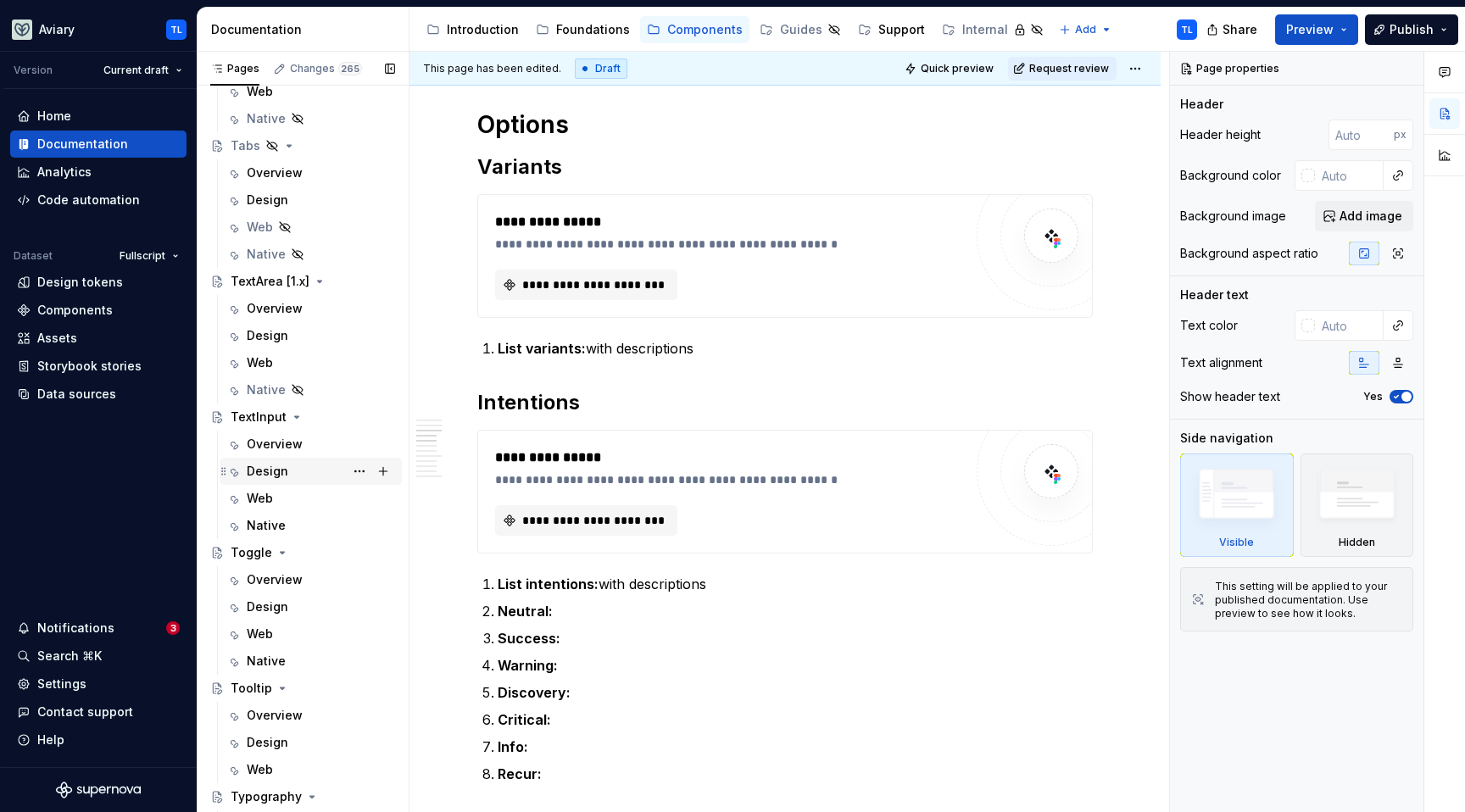
click at [268, 465] on div "Design" at bounding box center [267, 471] width 42 height 17
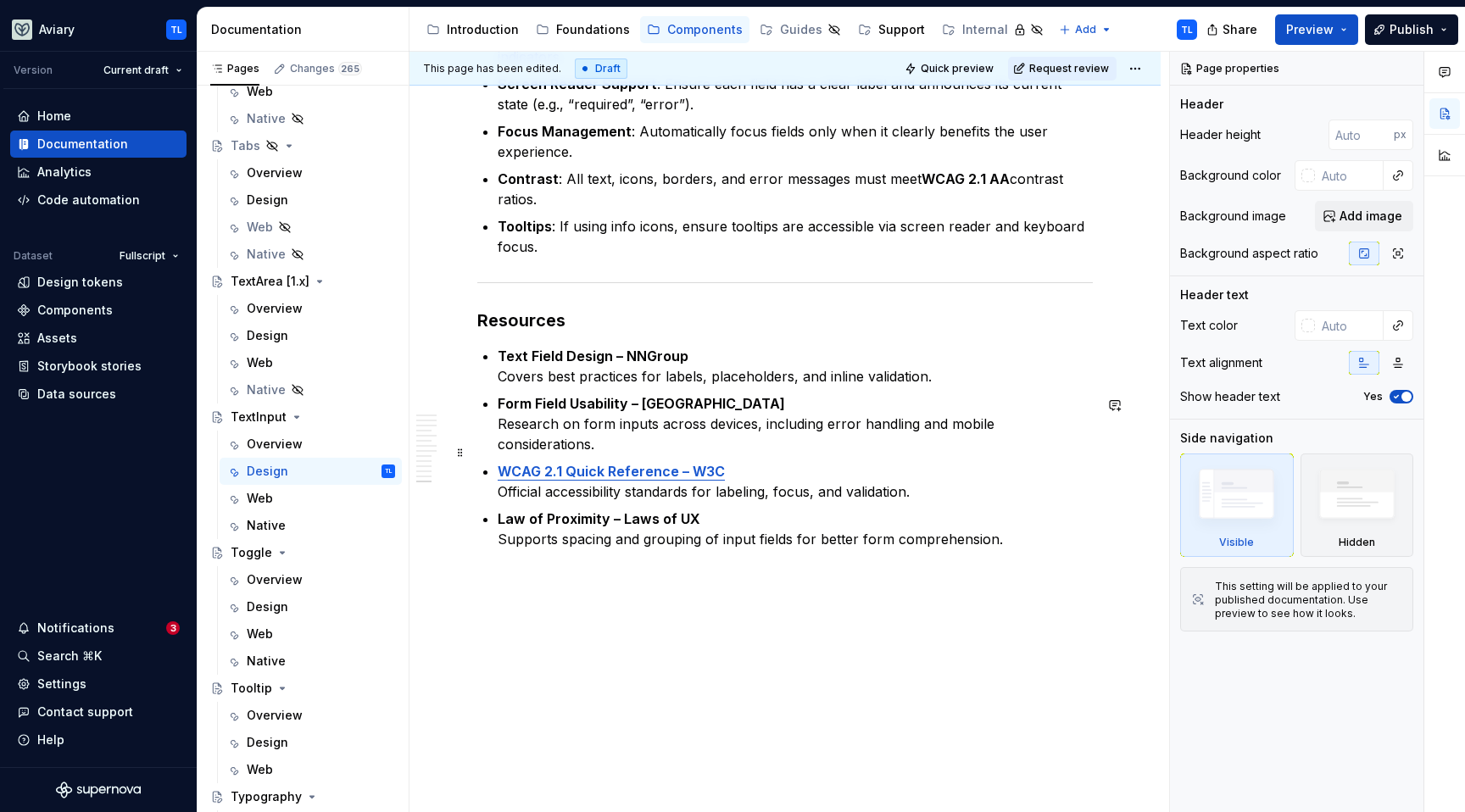
scroll to position [4377, 0]
type textarea "*"
